Goal: Task Accomplishment & Management: Complete application form

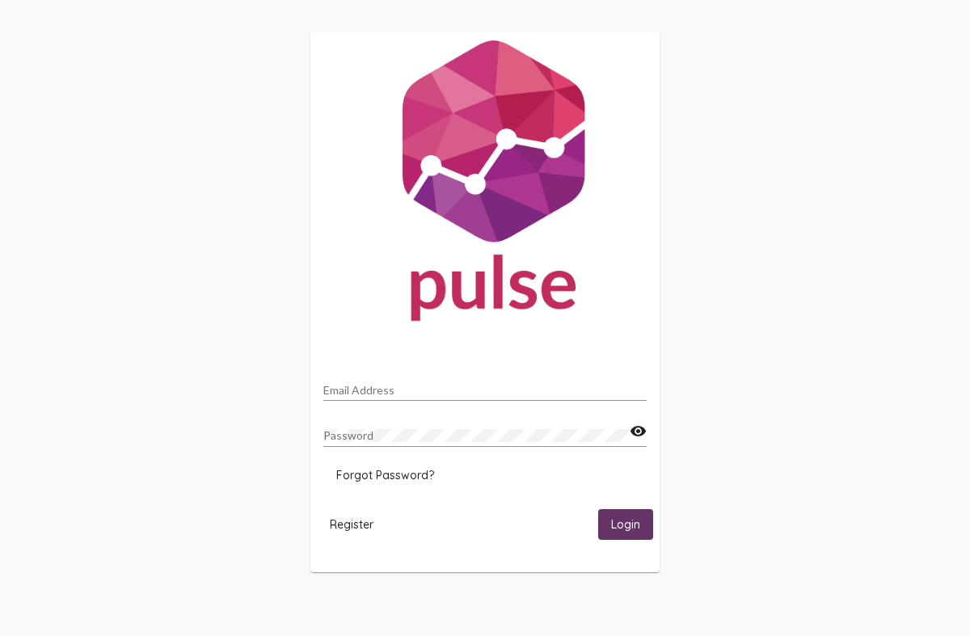
click at [641, 434] on mat-icon "visibility" at bounding box center [638, 431] width 17 height 19
click at [643, 433] on mat-icon "visibility_off" at bounding box center [638, 431] width 17 height 19
click at [641, 430] on mat-icon "visibility" at bounding box center [638, 431] width 17 height 19
click at [641, 430] on mat-icon "visibility_off" at bounding box center [638, 431] width 17 height 19
click at [641, 430] on mat-icon "visibility" at bounding box center [638, 431] width 17 height 19
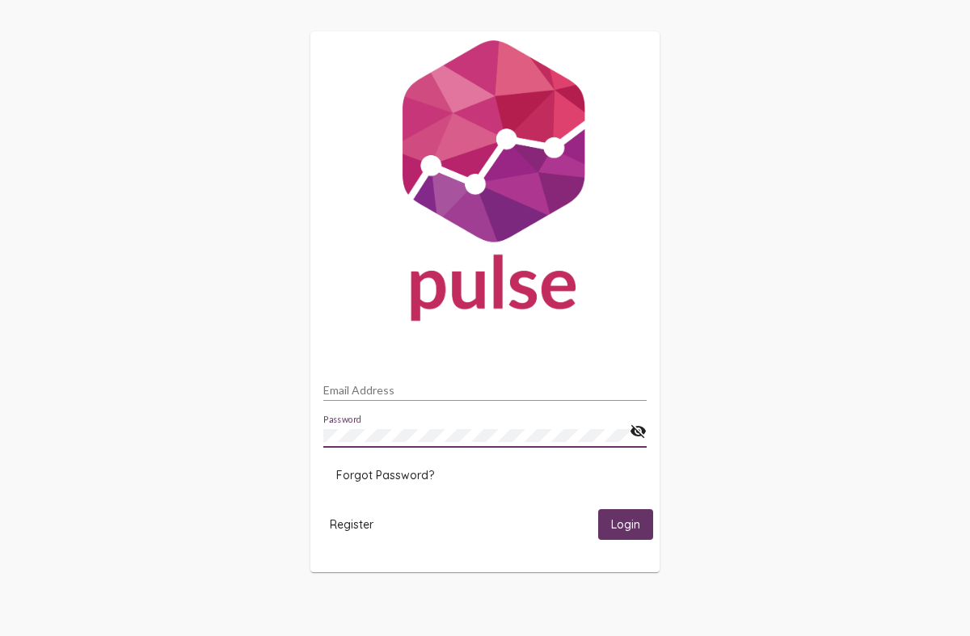
click at [641, 430] on mat-icon "visibility_off" at bounding box center [638, 431] width 17 height 19
click at [641, 430] on mat-icon "visibility" at bounding box center [638, 431] width 17 height 19
click at [641, 430] on mat-icon "visibility_off" at bounding box center [638, 431] width 17 height 19
click at [641, 430] on mat-icon "visibility" at bounding box center [638, 431] width 17 height 19
click at [641, 430] on mat-icon "visibility_off" at bounding box center [638, 431] width 17 height 19
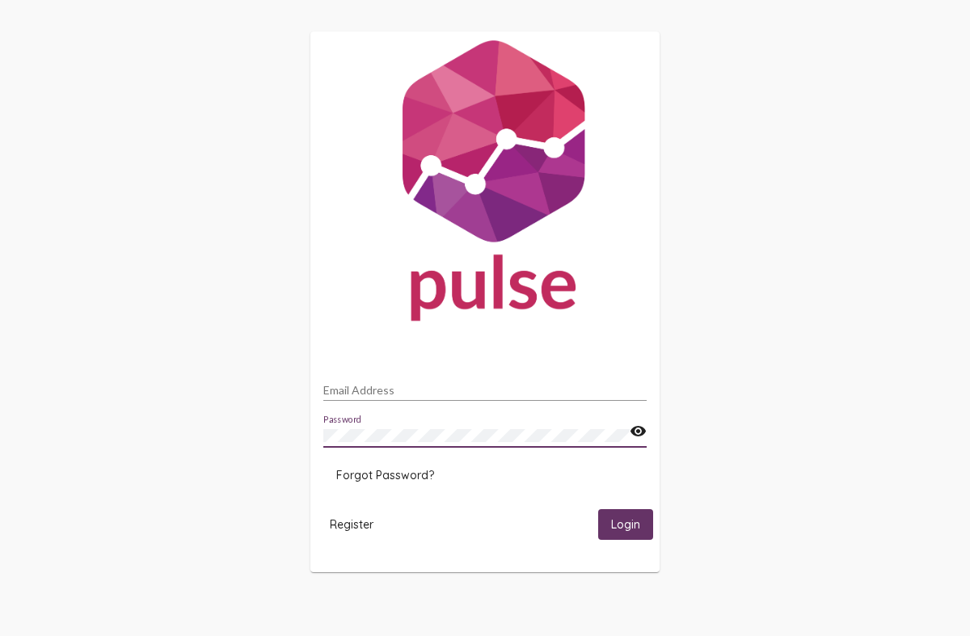
click at [374, 471] on span "Forgot Password?" at bounding box center [385, 475] width 98 height 15
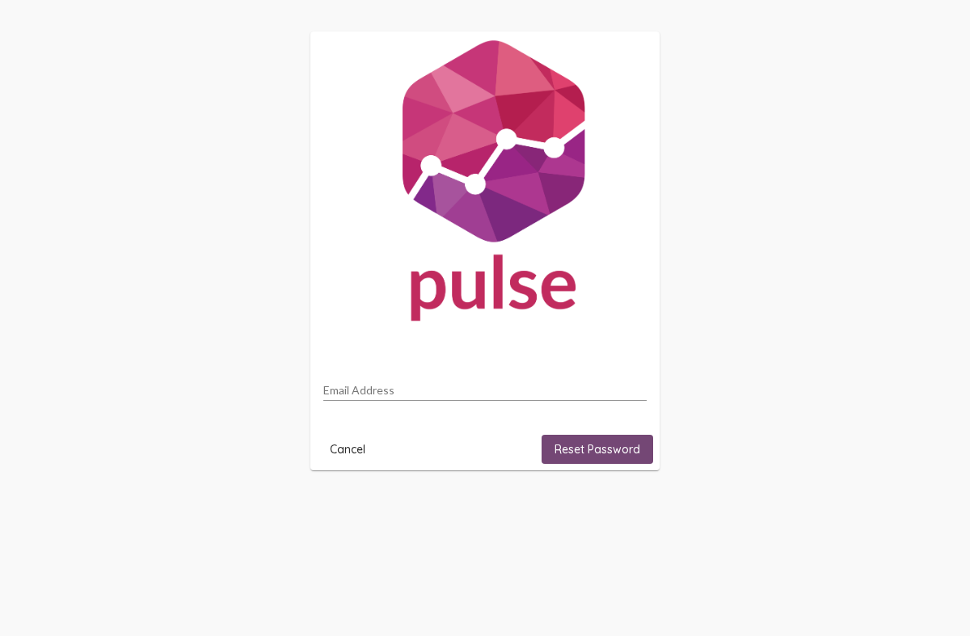
click at [615, 455] on span "Reset Password" at bounding box center [598, 449] width 86 height 15
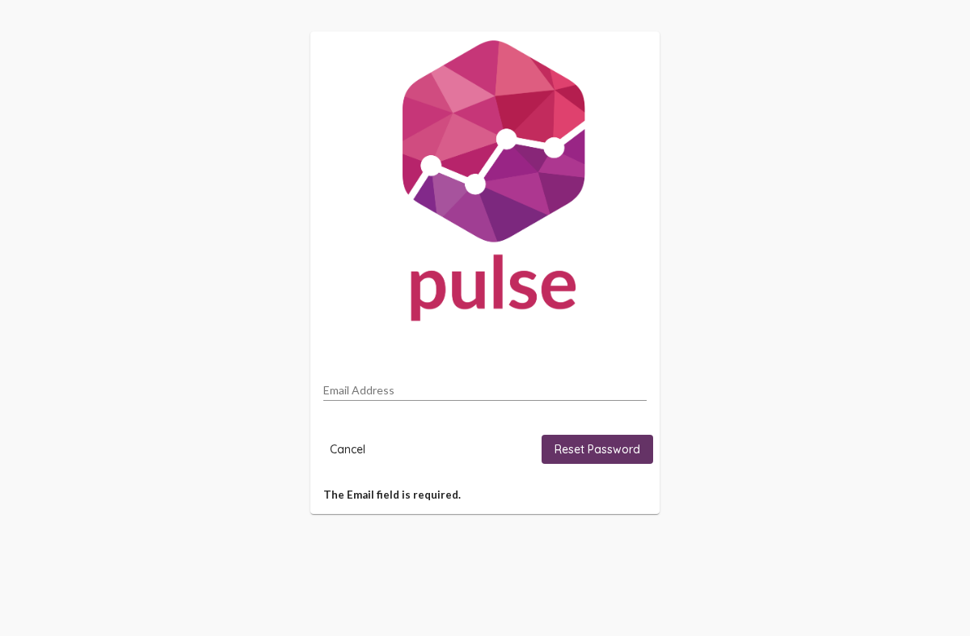
click at [614, 452] on span "Reset Password" at bounding box center [598, 449] width 86 height 15
click at [348, 447] on span "Cancel" at bounding box center [348, 449] width 36 height 15
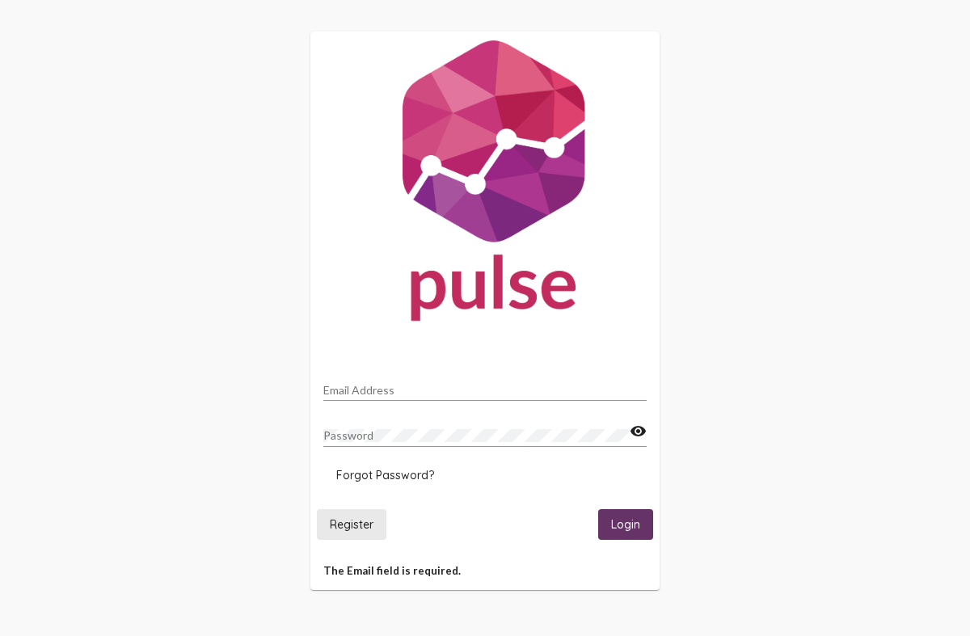
click at [361, 534] on button "Register" at bounding box center [352, 524] width 70 height 30
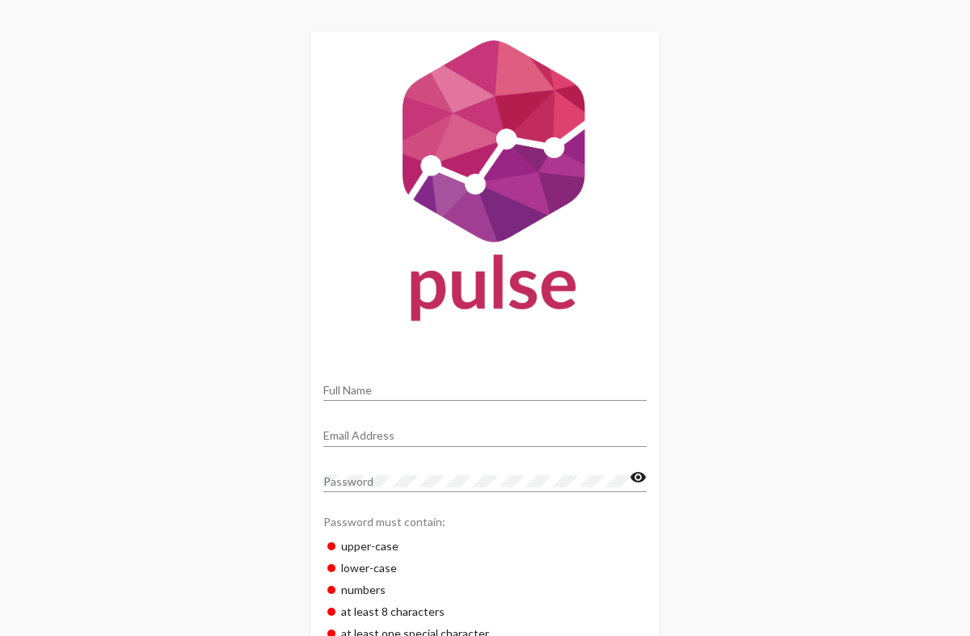
scroll to position [140, 0]
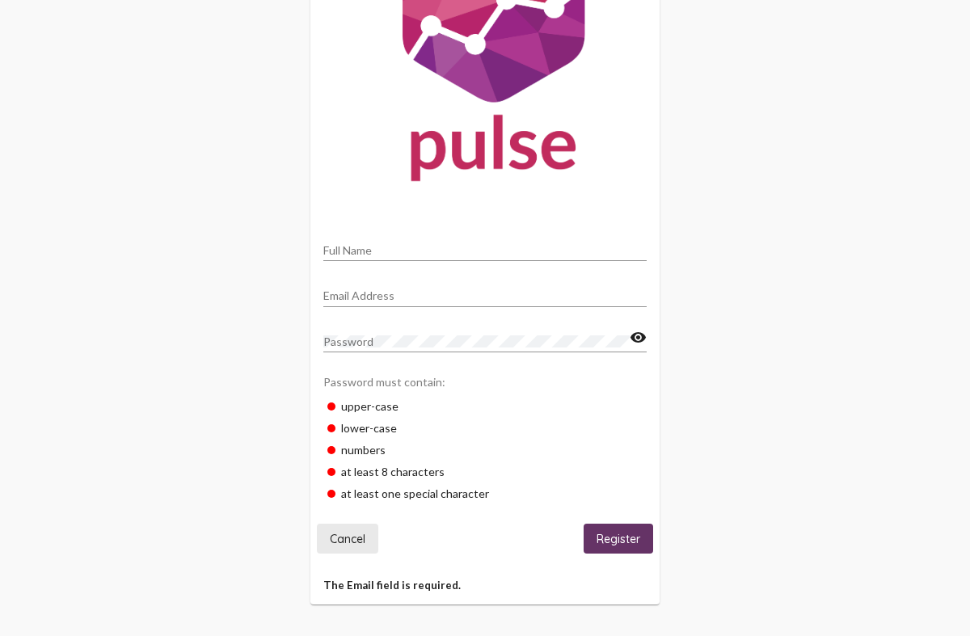
click at [332, 541] on span "Cancel" at bounding box center [348, 539] width 36 height 15
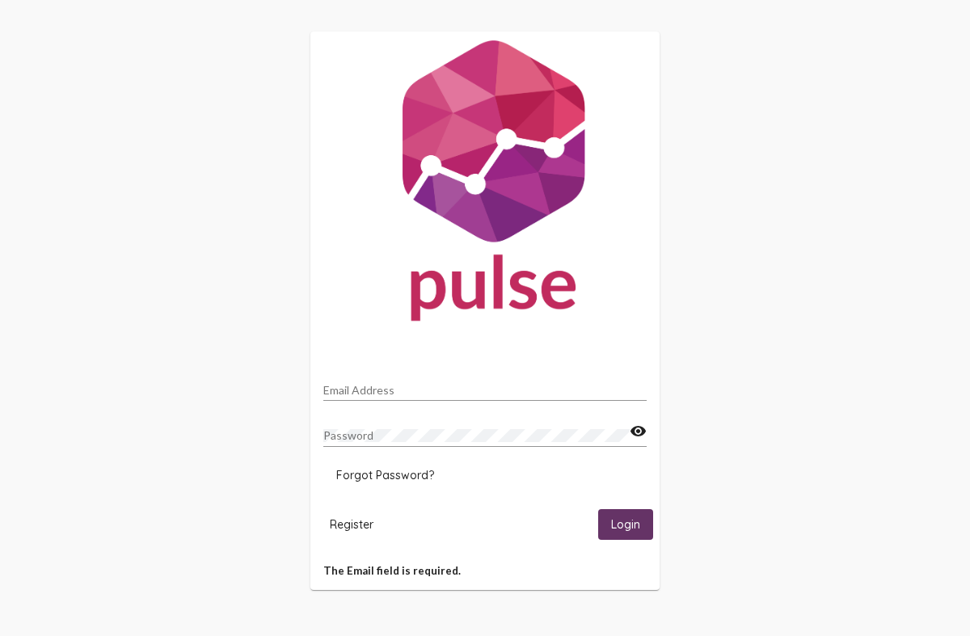
click at [357, 524] on span "Register" at bounding box center [352, 525] width 44 height 15
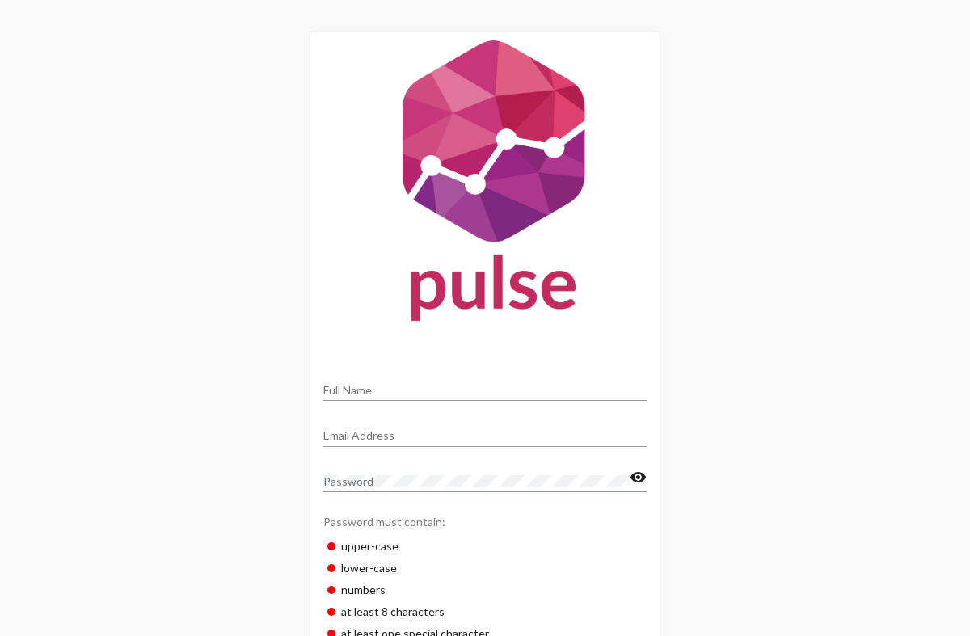
scroll to position [140, 0]
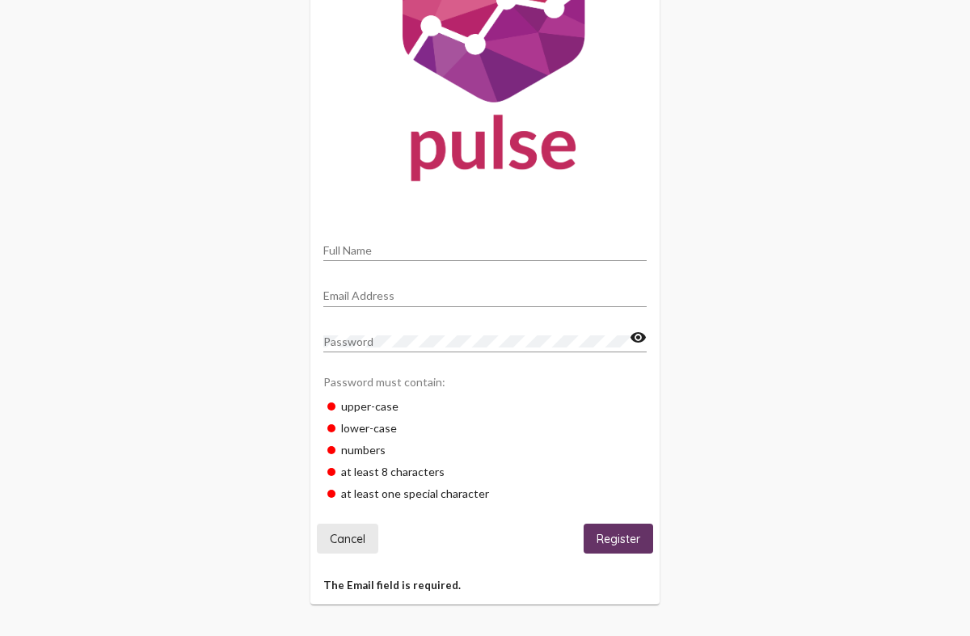
click at [360, 541] on span "Cancel" at bounding box center [348, 539] width 36 height 15
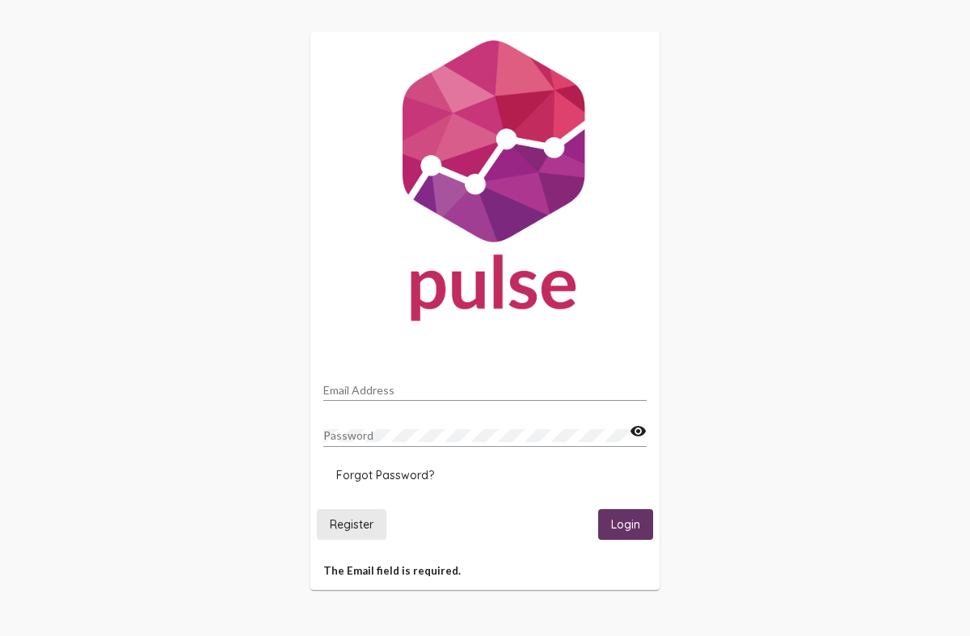
click at [347, 518] on span "Register" at bounding box center [352, 525] width 44 height 15
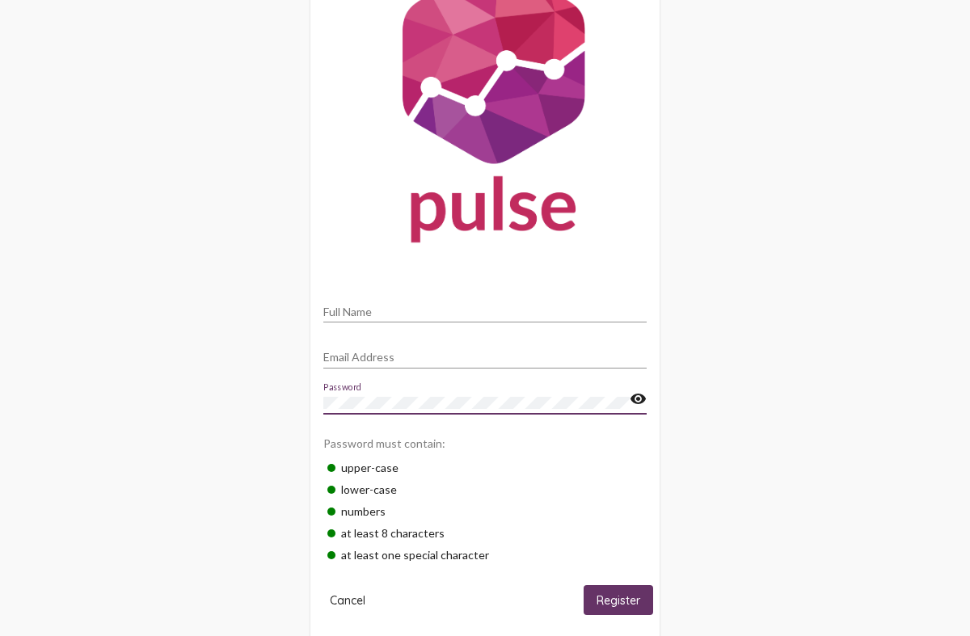
scroll to position [89, 0]
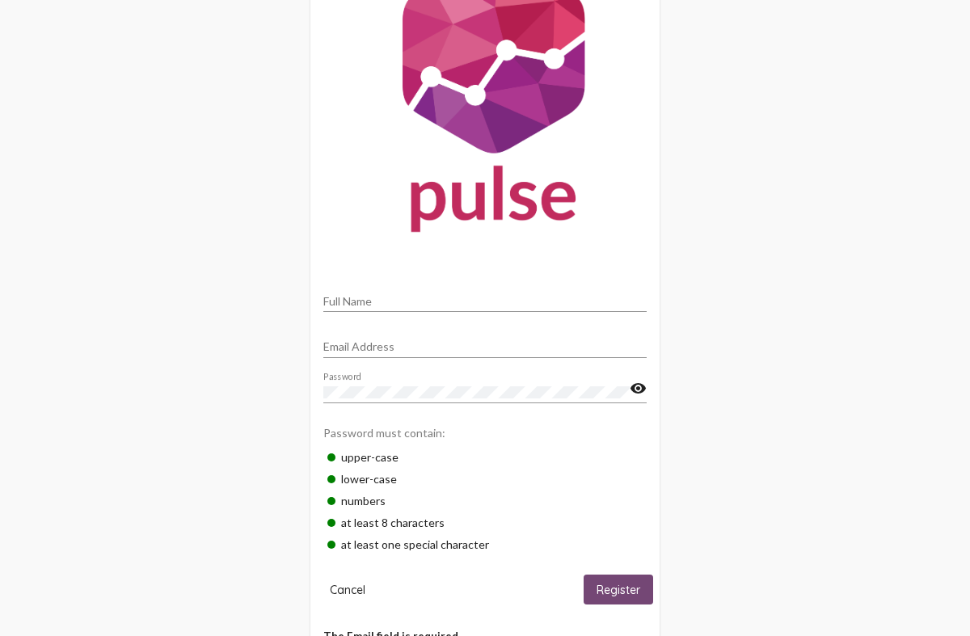
click at [624, 597] on span "Register" at bounding box center [619, 590] width 44 height 15
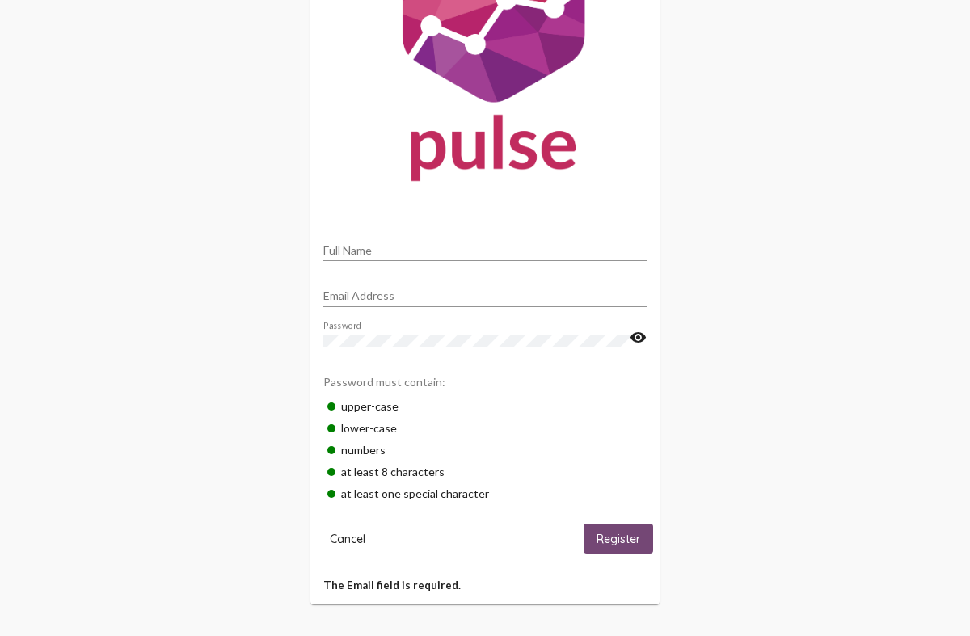
click at [629, 542] on span "Register" at bounding box center [619, 539] width 44 height 15
click at [366, 303] on div "Email Address" at bounding box center [484, 292] width 323 height 32
